Goal: Information Seeking & Learning: Learn about a topic

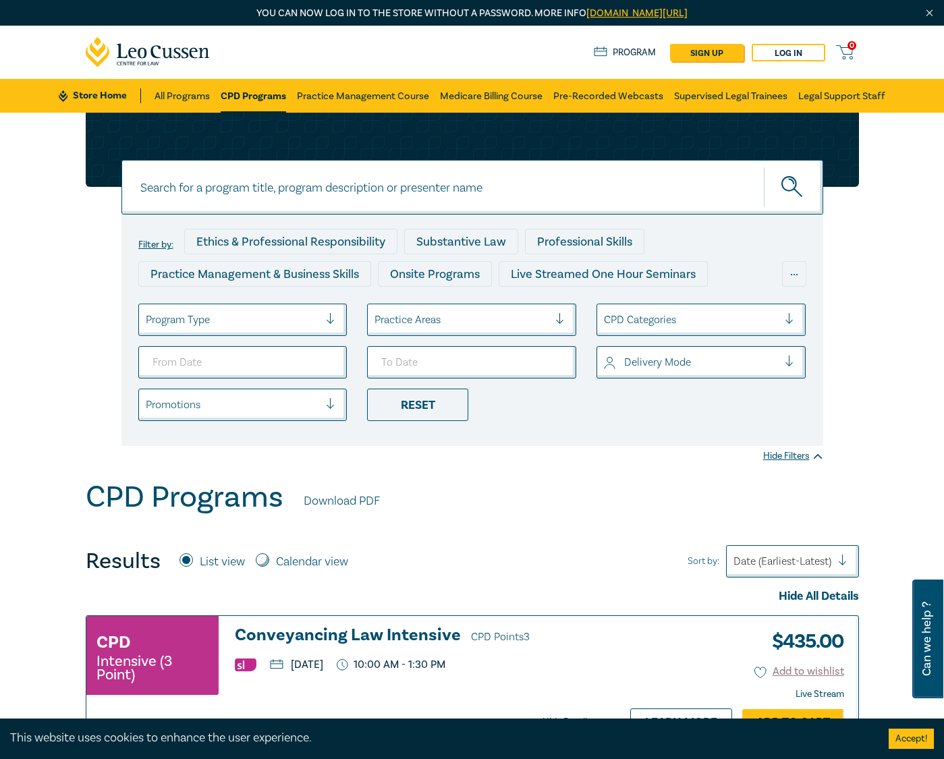
click at [385, 193] on input at bounding box center [472, 187] width 702 height 55
click at [764, 167] on button "submit" at bounding box center [793, 187] width 59 height 41
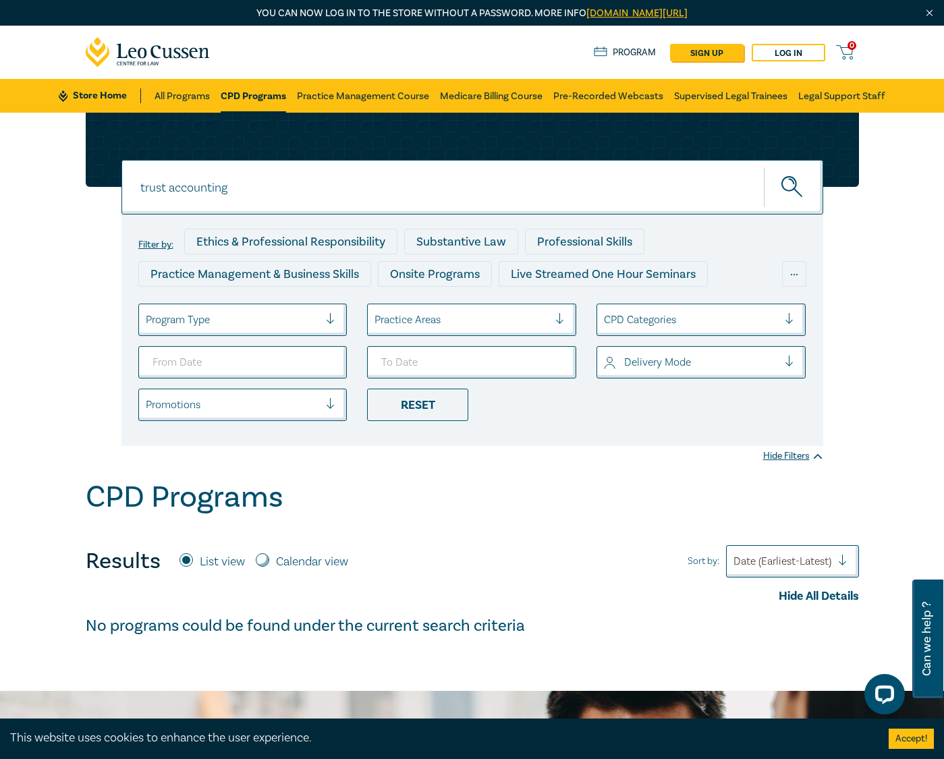
click at [804, 194] on icon "submit" at bounding box center [793, 188] width 24 height 24
drag, startPoint x: 246, startPoint y: 187, endPoint x: 165, endPoint y: 189, distance: 81.7
click at [165, 189] on input "trust accounting" at bounding box center [472, 187] width 702 height 55
type input "trust"
click at [764, 167] on button "submit" at bounding box center [793, 187] width 59 height 41
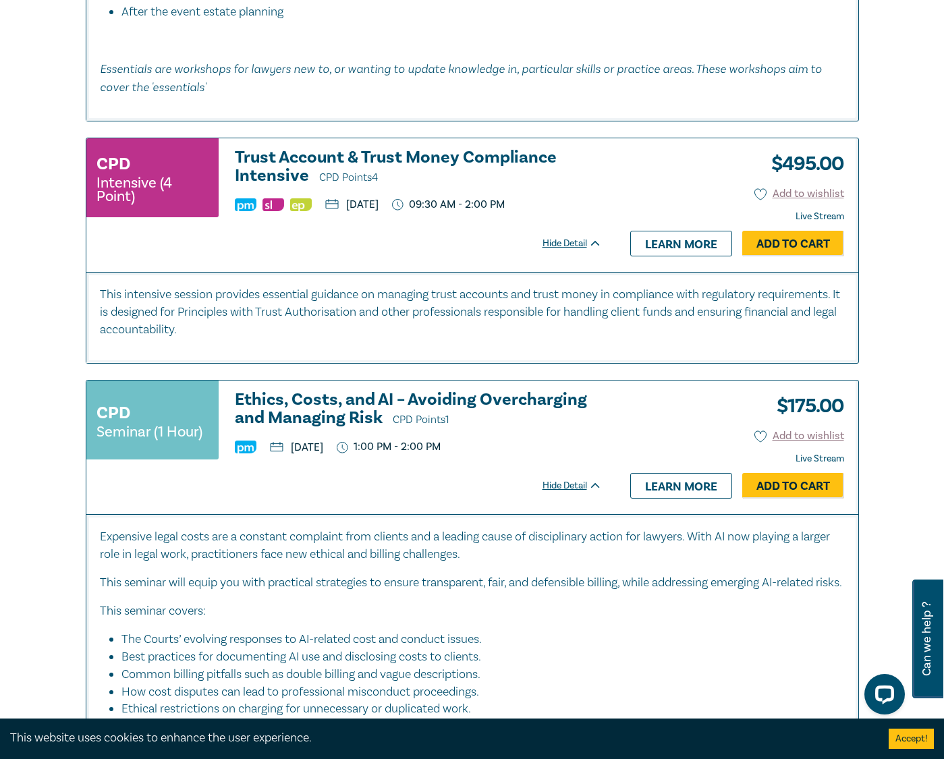
click at [277, 175] on h3 "Trust Account & Trust Money Compliance Intensive CPD Points 4" at bounding box center [418, 167] width 367 height 38
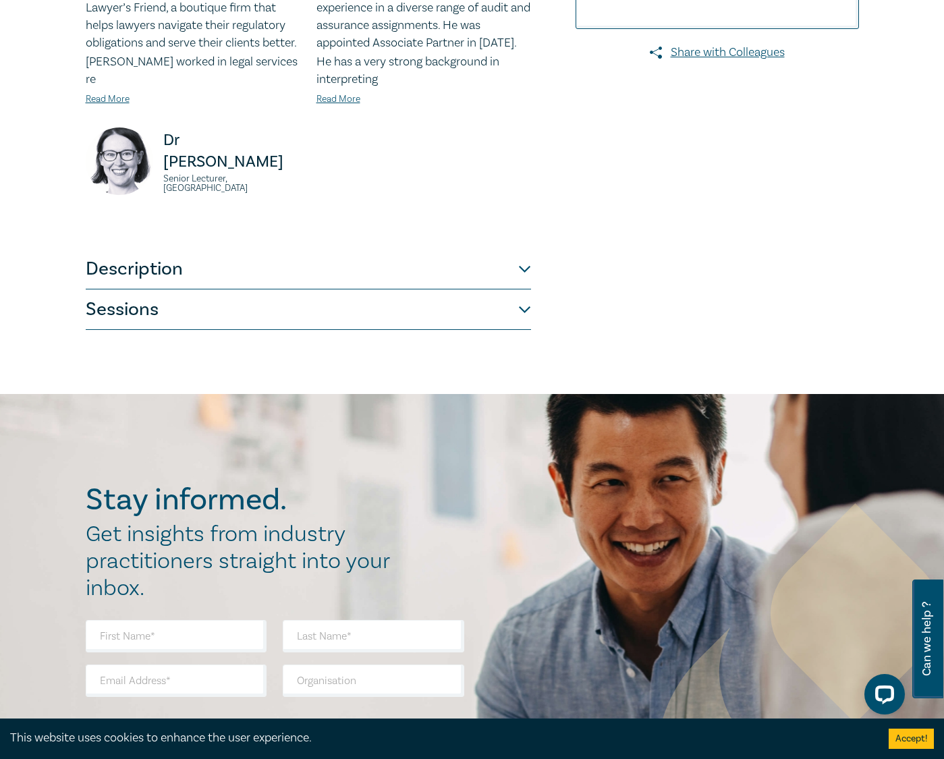
scroll to position [472, 0]
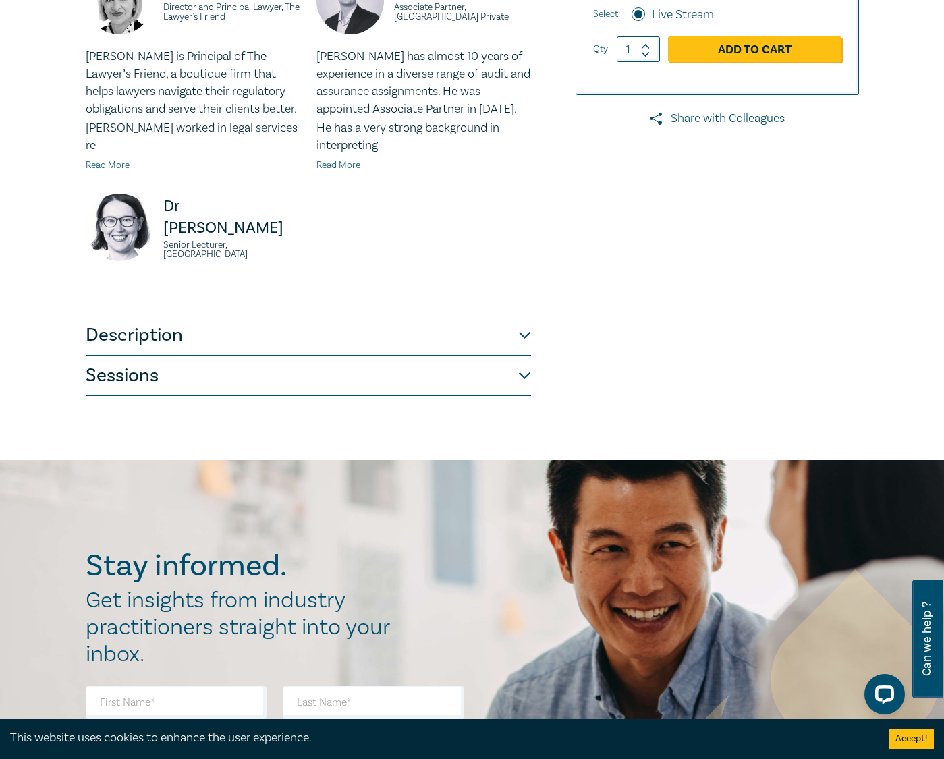
click at [265, 376] on button "Sessions" at bounding box center [308, 376] width 445 height 40
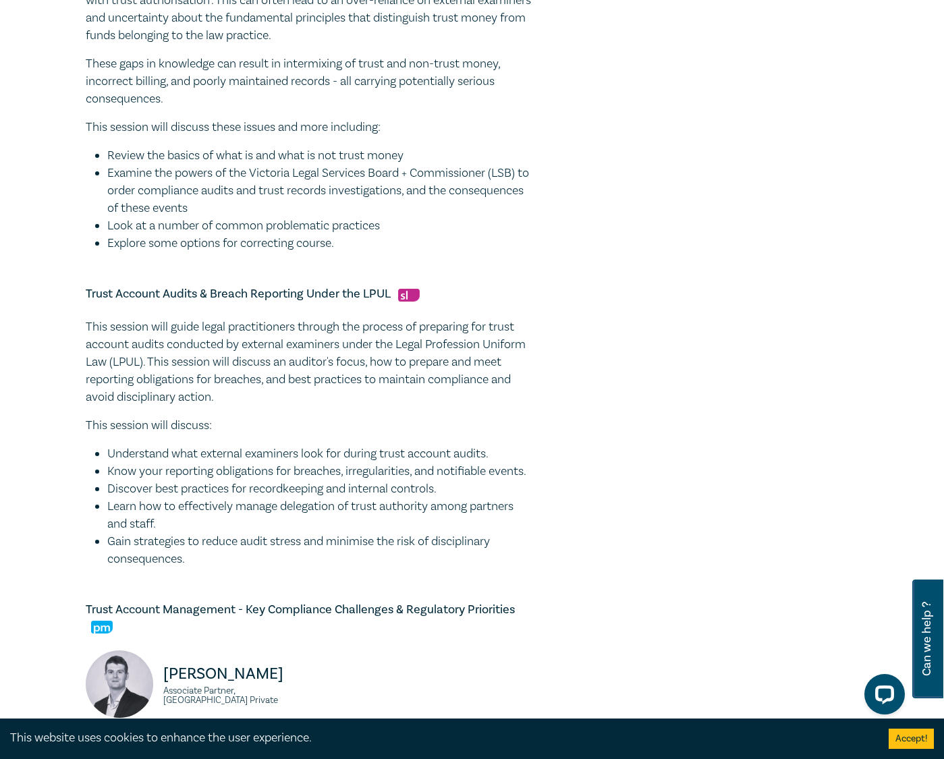
scroll to position [675, 0]
